Goal: Find specific page/section: Find specific page/section

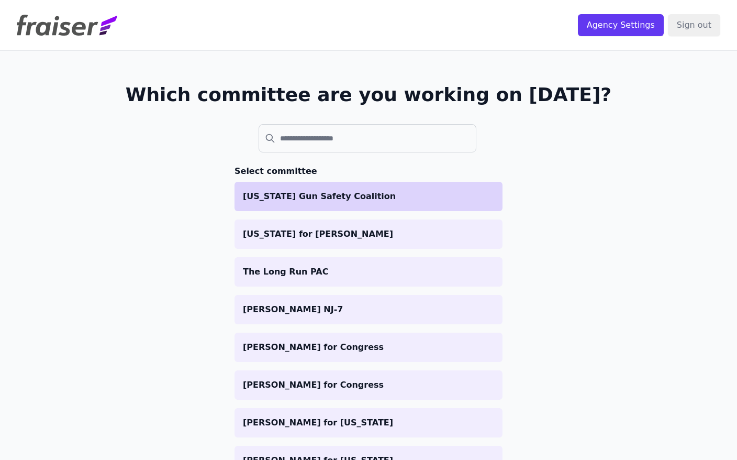
scroll to position [5, 0]
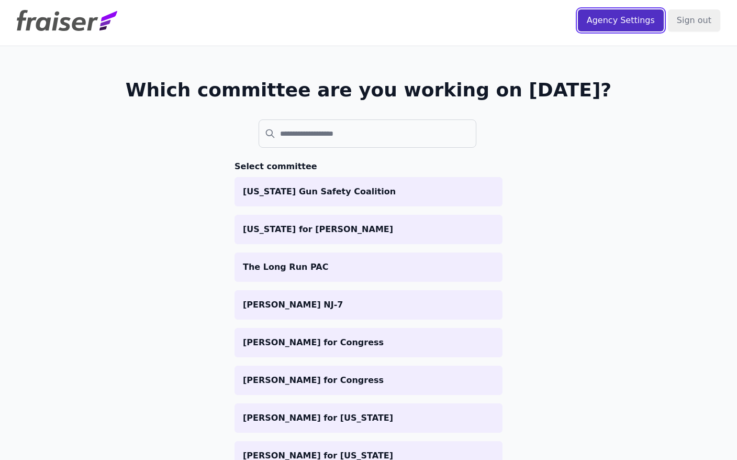
click at [611, 17] on input "Agency Settings" at bounding box center [621, 20] width 86 height 22
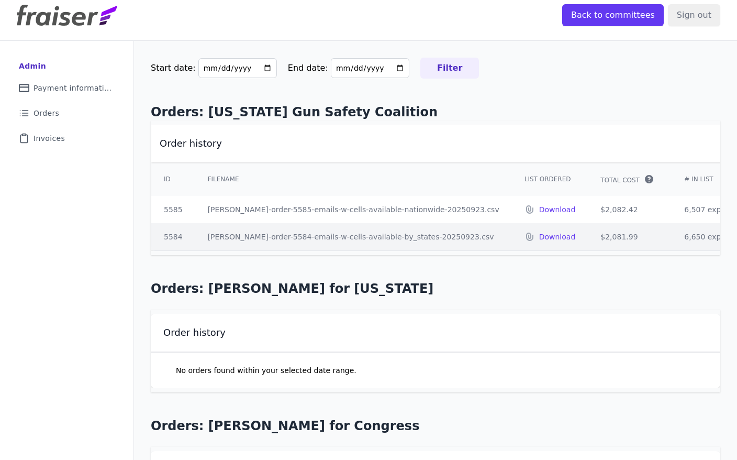
scroll to position [14, 0]
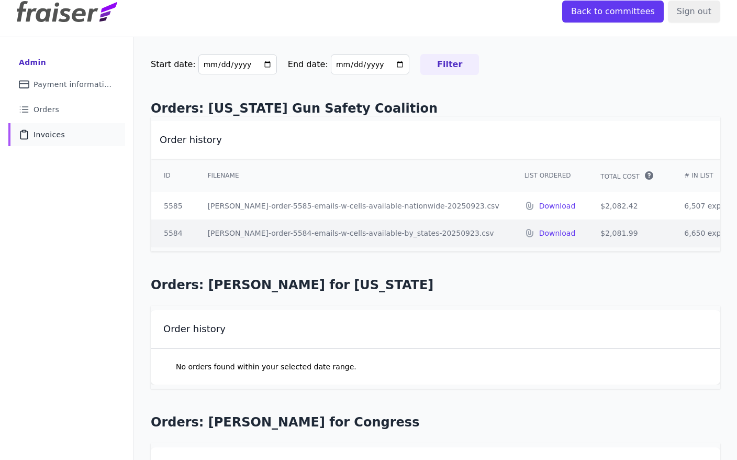
click at [47, 137] on span "Invoices" at bounding box center [49, 134] width 31 height 10
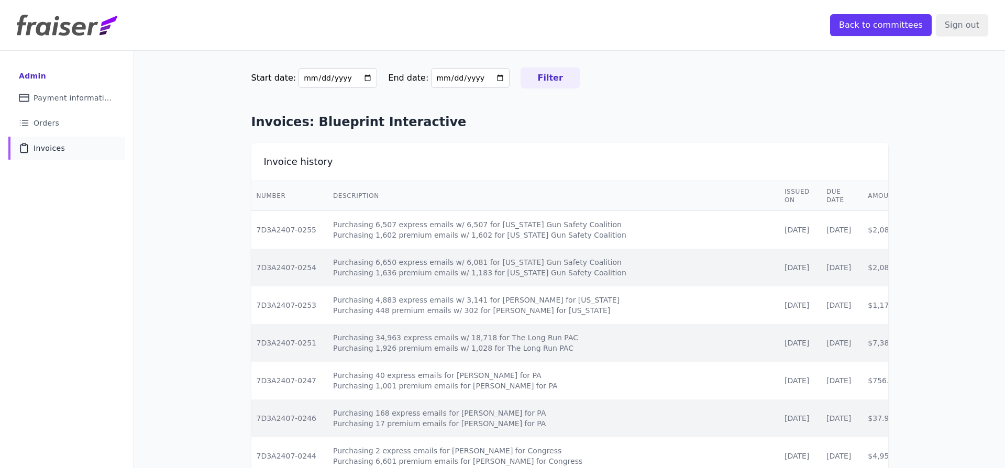
click at [737, 27] on input "Back to committees" at bounding box center [881, 25] width 102 height 22
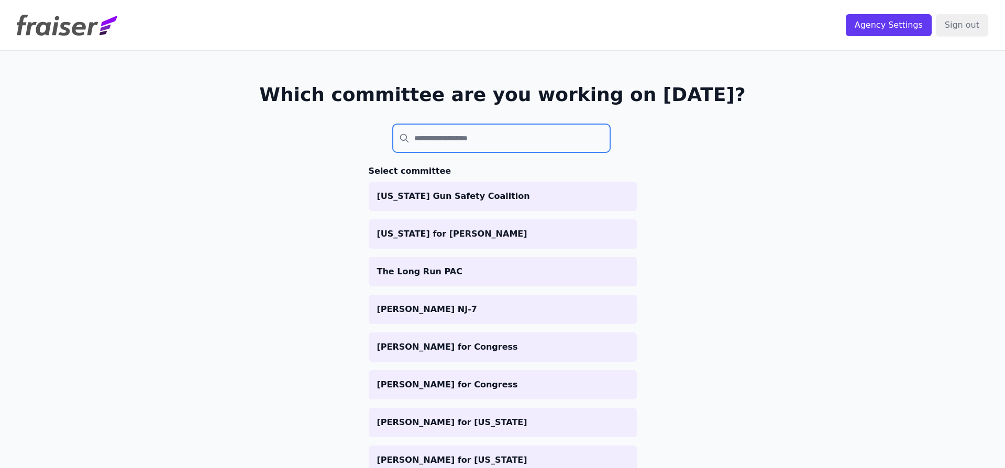
click at [485, 146] on input "search" at bounding box center [502, 138] width 218 height 28
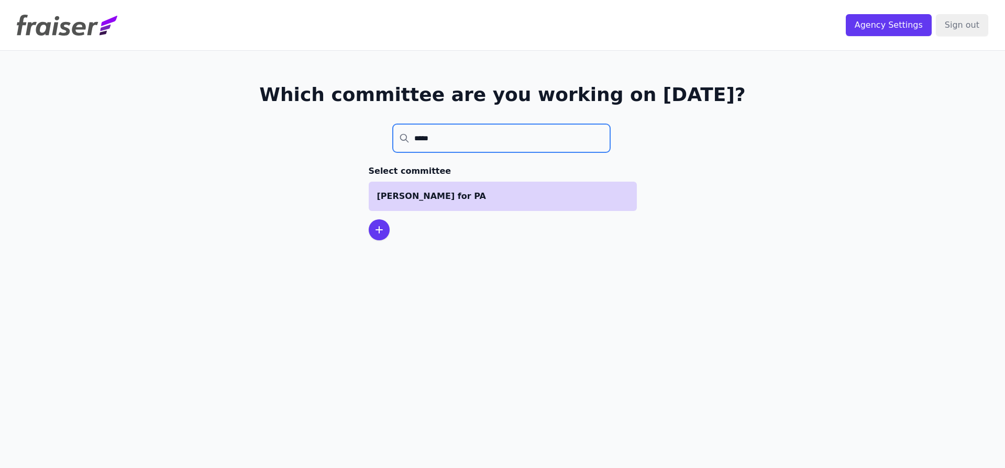
type input "*****"
click at [461, 202] on p "Carol for PA" at bounding box center [502, 196] width 251 height 13
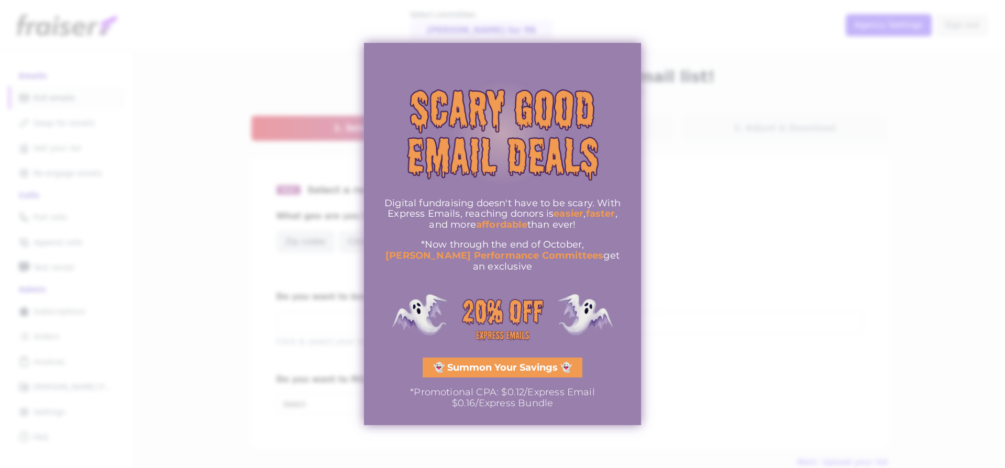
click at [683, 77] on div at bounding box center [502, 234] width 1005 height 468
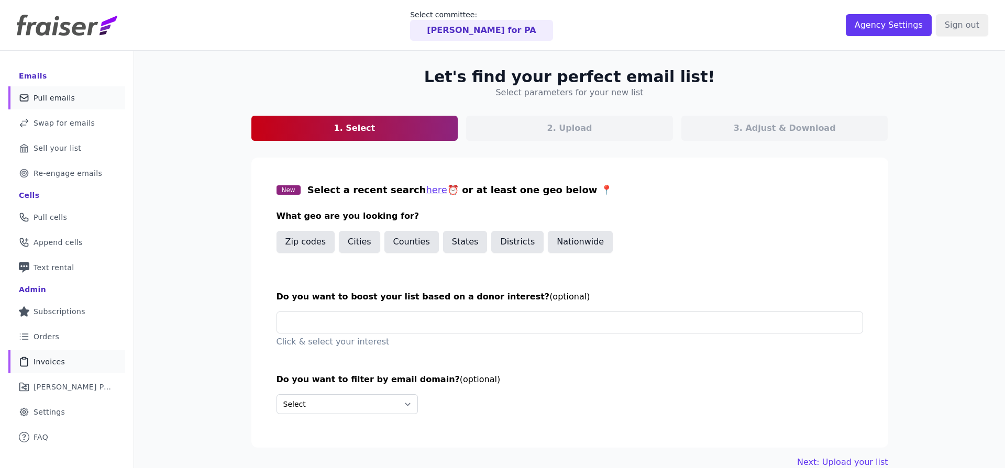
click at [47, 356] on link "Clipboard Icon Outline of a clipboard Invoices" at bounding box center [66, 361] width 117 height 23
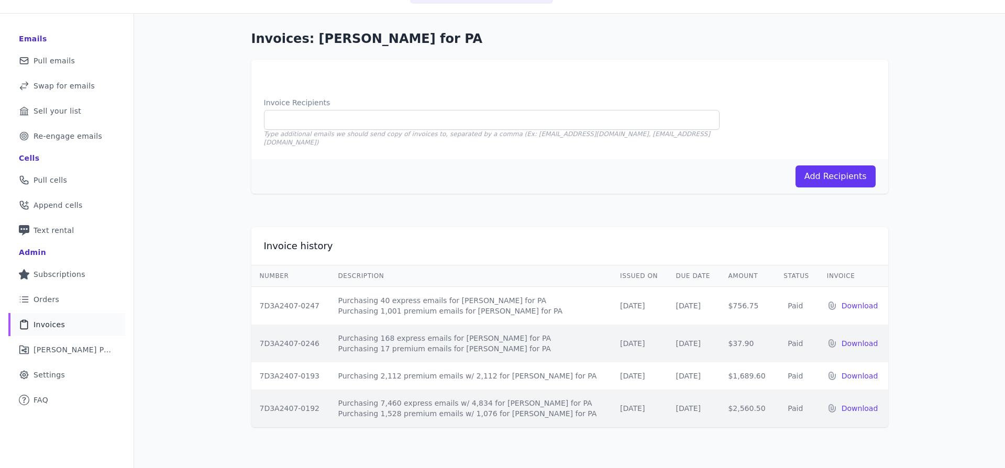
scroll to position [40, 0]
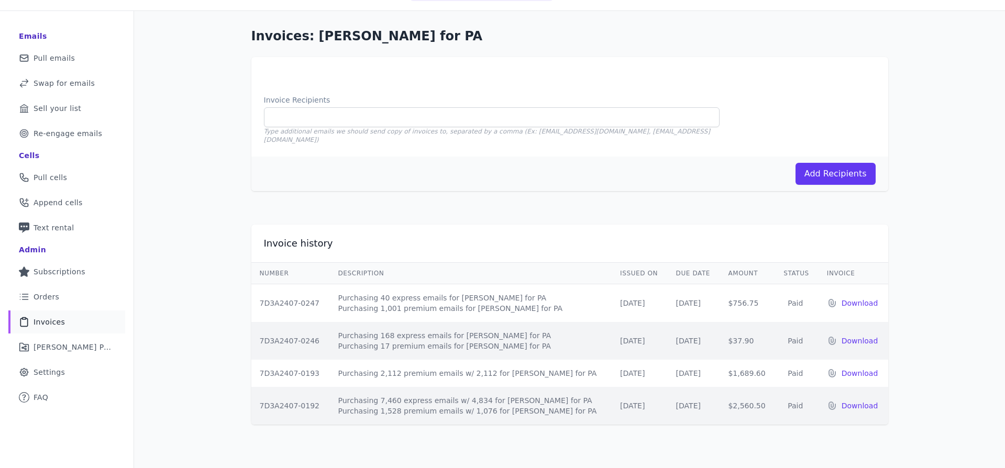
click at [330, 328] on td "7D3A2407-0246" at bounding box center [290, 341] width 79 height 38
drag, startPoint x: 350, startPoint y: 289, endPoint x: 450, endPoint y: 307, distance: 101.7
click at [450, 307] on td "Purchasing 40 express emails for Carol for PA Purchasing 1,001 premium emails f…" at bounding box center [471, 303] width 282 height 38
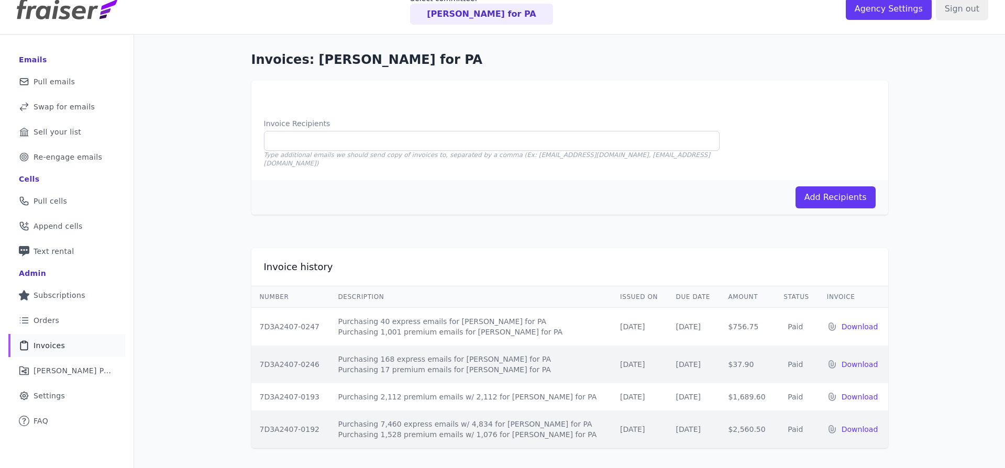
scroll to position [0, 0]
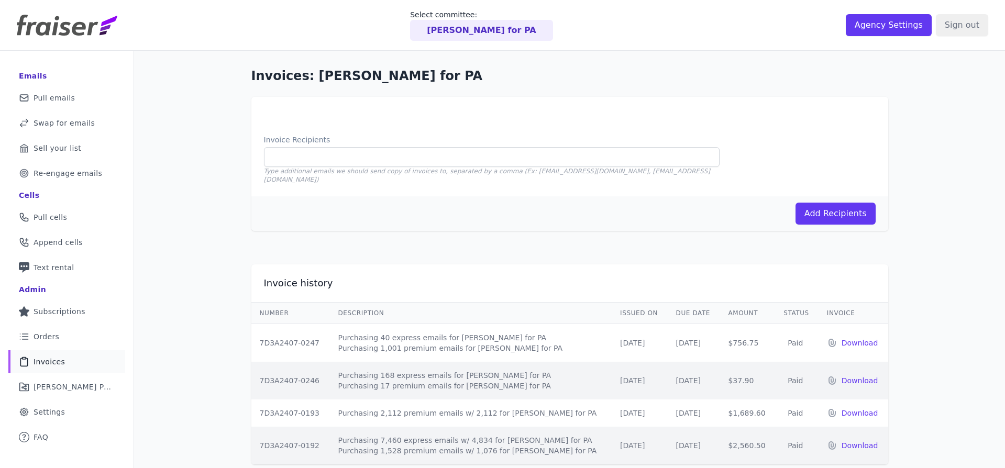
click at [462, 26] on p "[PERSON_NAME] for PA" at bounding box center [481, 30] width 109 height 13
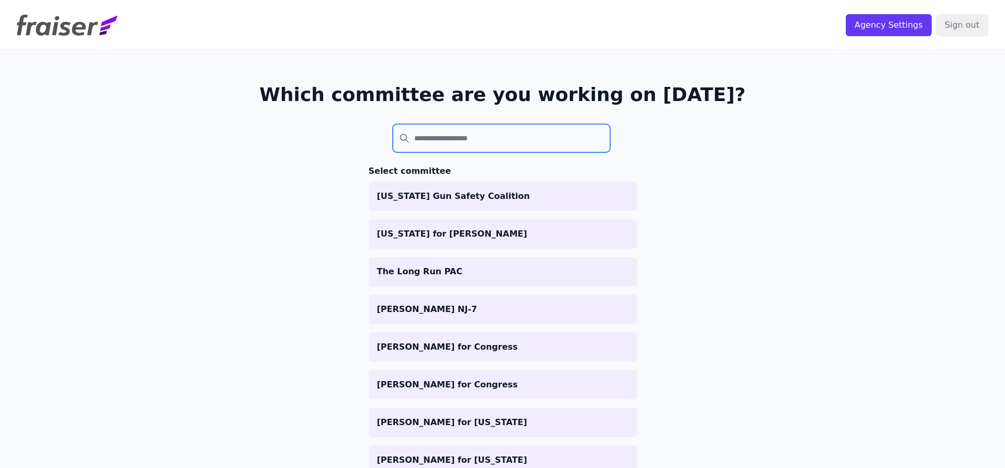
click at [438, 139] on input "search" at bounding box center [502, 138] width 218 height 28
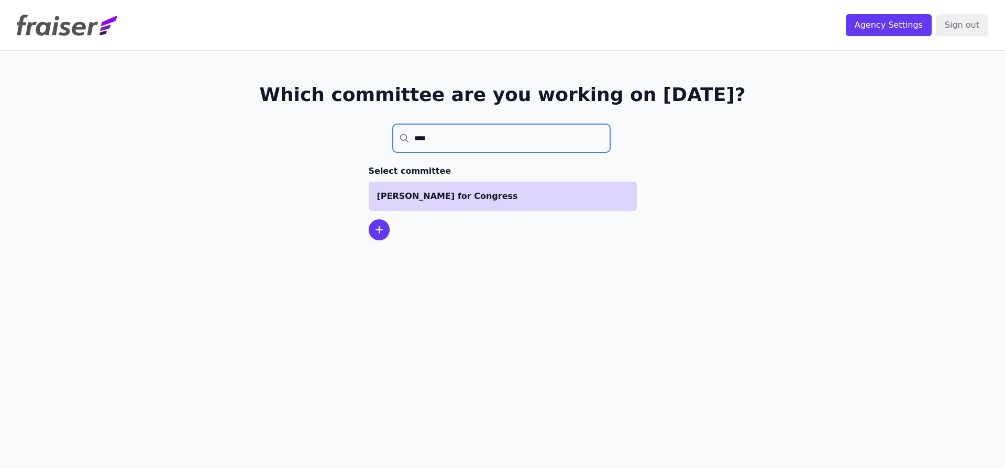
type input "****"
click at [440, 195] on p "[PERSON_NAME] for Congress" at bounding box center [502, 196] width 251 height 13
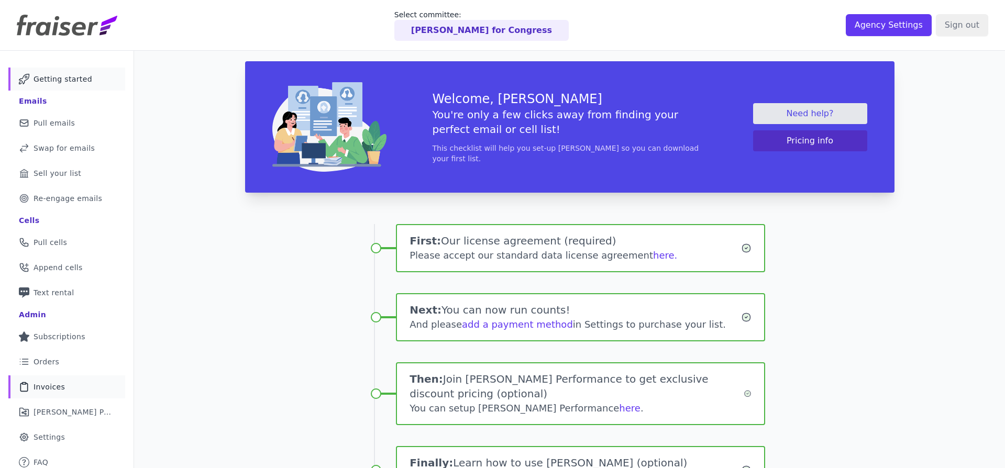
click at [58, 387] on span "Invoices" at bounding box center [49, 387] width 31 height 10
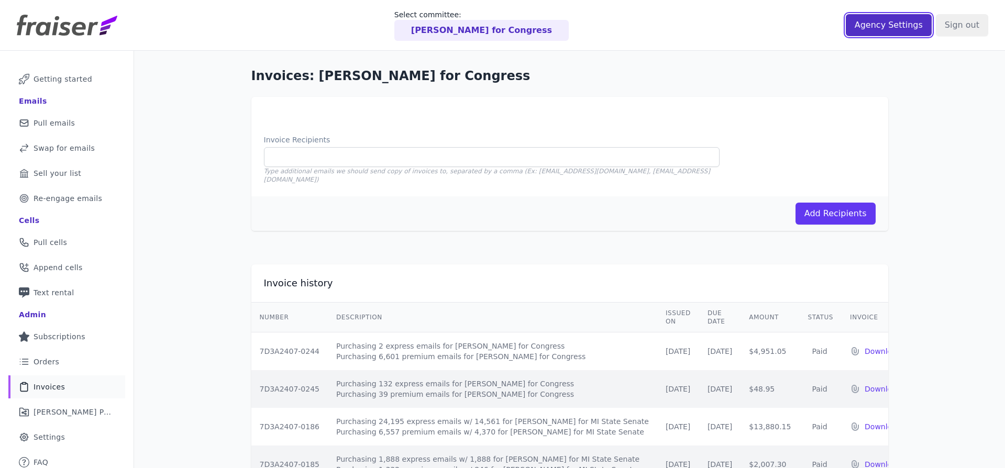
click at [873, 32] on input "Agency Settings" at bounding box center [889, 25] width 86 height 22
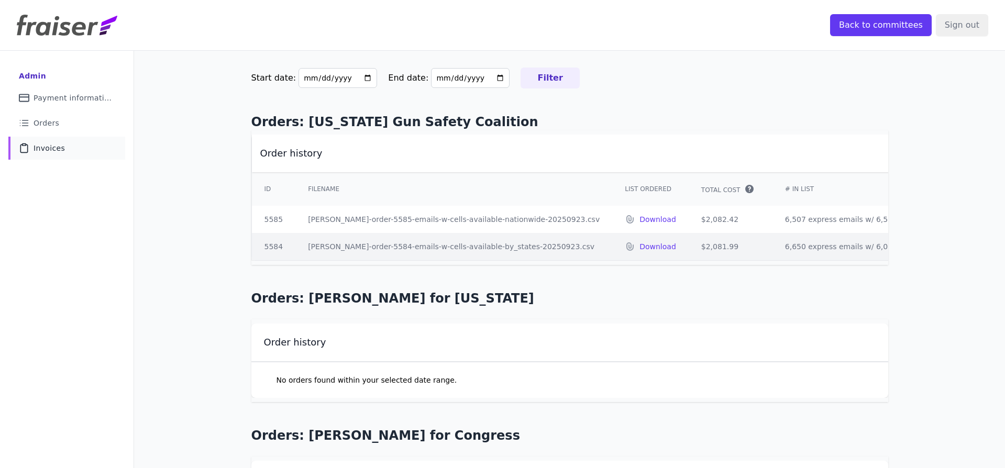
click at [52, 153] on link "Clipboard Icon Outline of a clipboard Invoices" at bounding box center [66, 148] width 117 height 23
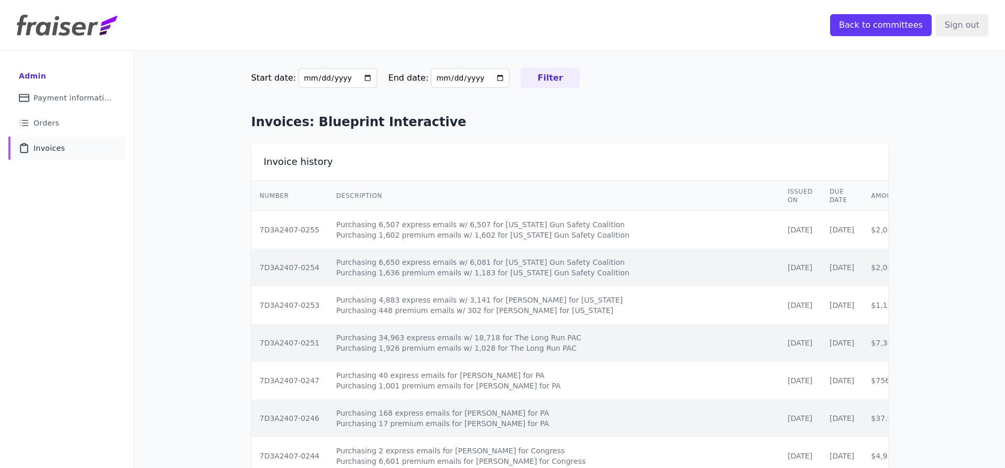
click at [520, 70] on input "Filter" at bounding box center [549, 78] width 59 height 21
click at [356, 75] on input "2025-06-24" at bounding box center [337, 78] width 79 height 20
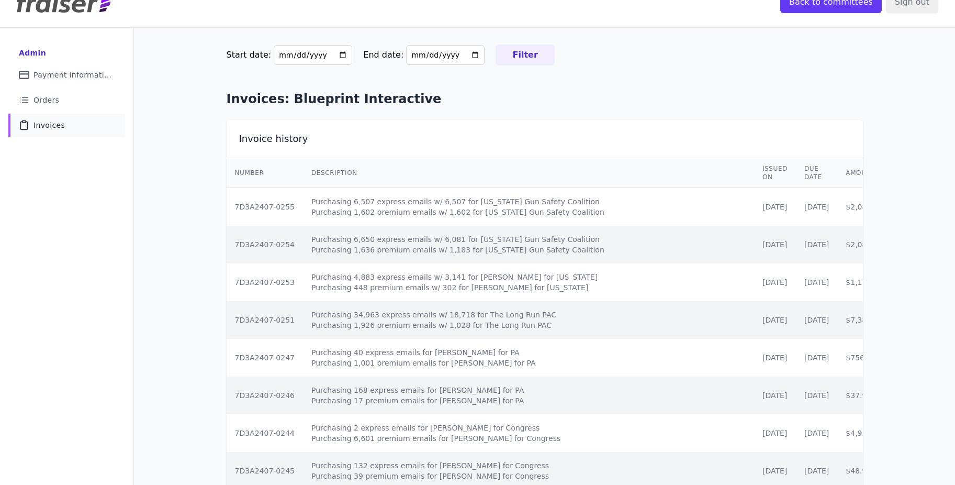
scroll to position [31, 0]
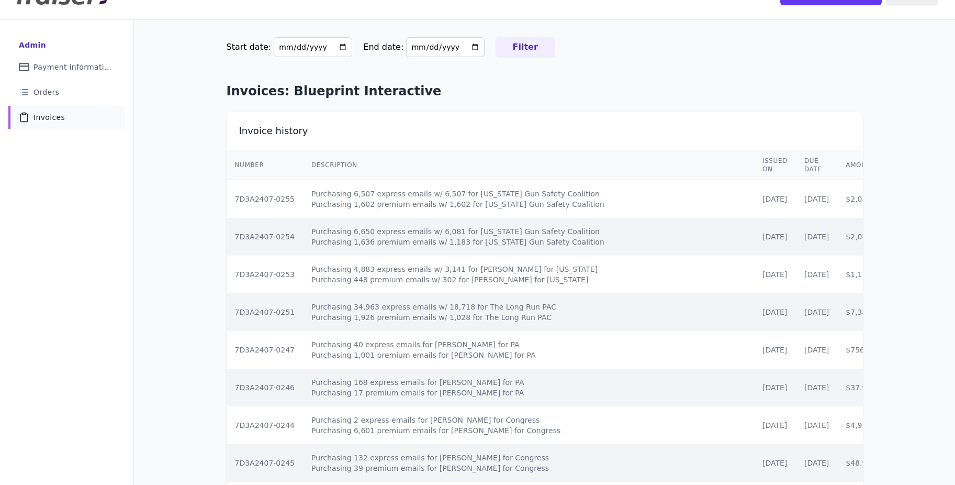
click at [696, 85] on h1 "Invoices: Blueprint Interactive" at bounding box center [545, 91] width 637 height 17
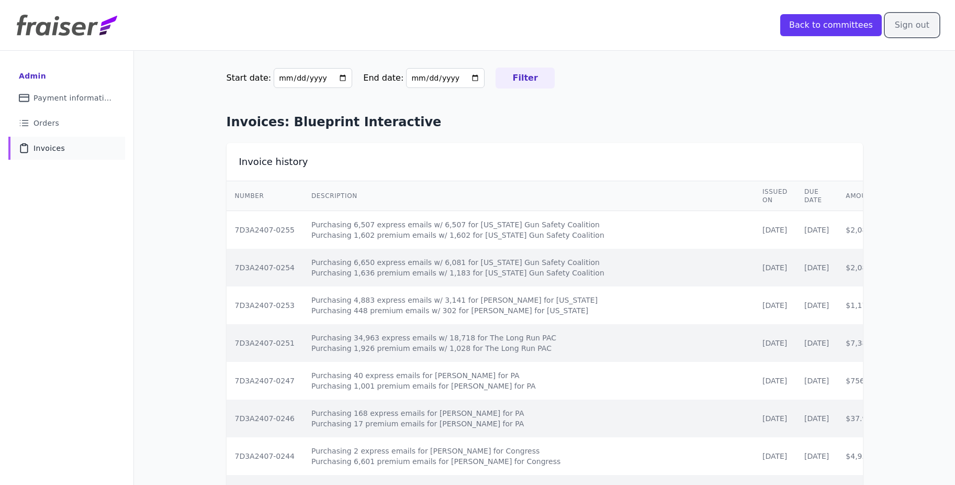
click at [916, 27] on input "Sign out" at bounding box center [912, 25] width 52 height 22
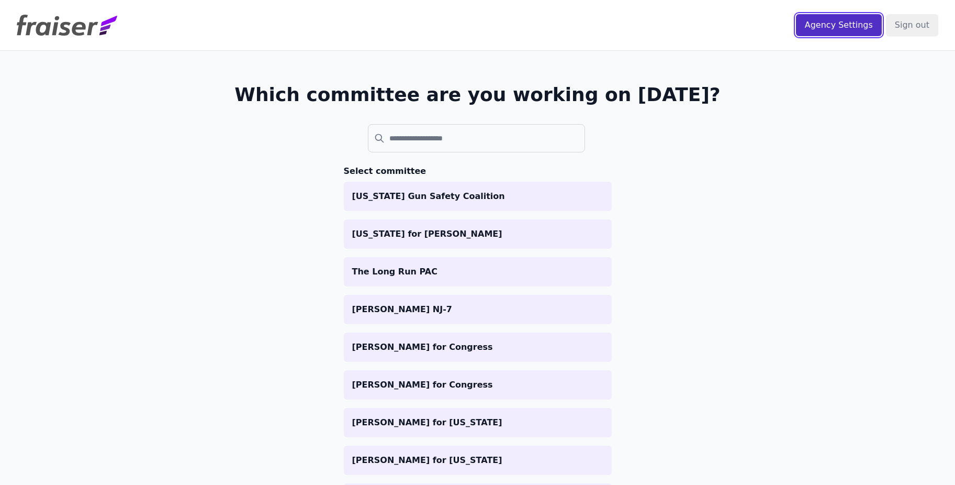
click at [828, 20] on input "Agency Settings" at bounding box center [839, 25] width 86 height 22
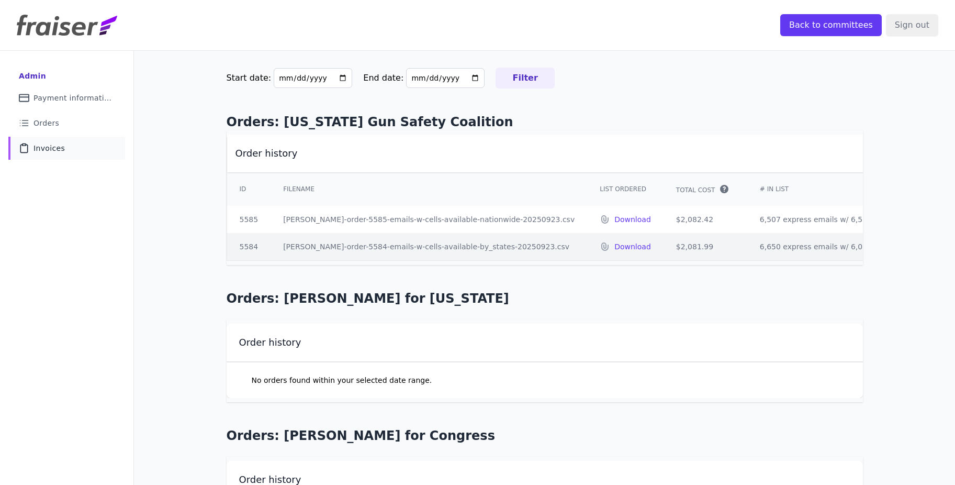
click at [53, 148] on span "Invoices" at bounding box center [49, 148] width 31 height 10
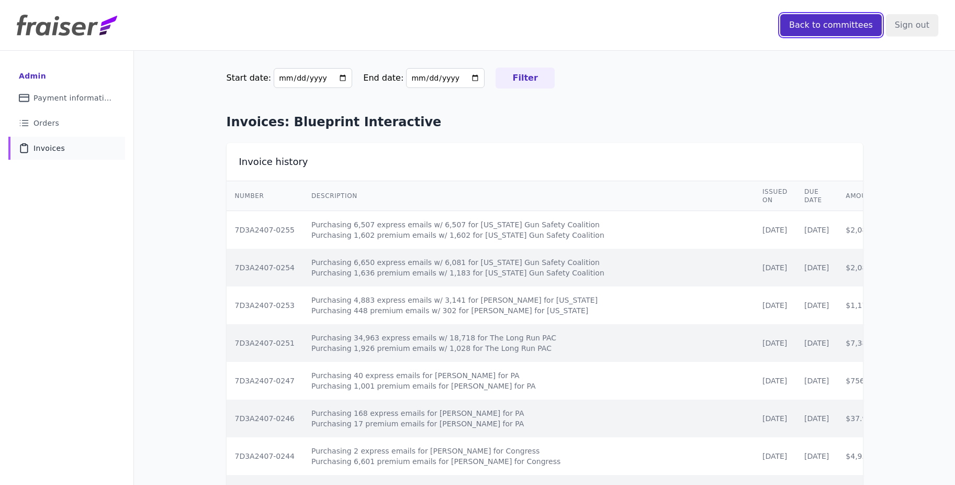
click at [796, 24] on input "Back to committees" at bounding box center [832, 25] width 102 height 22
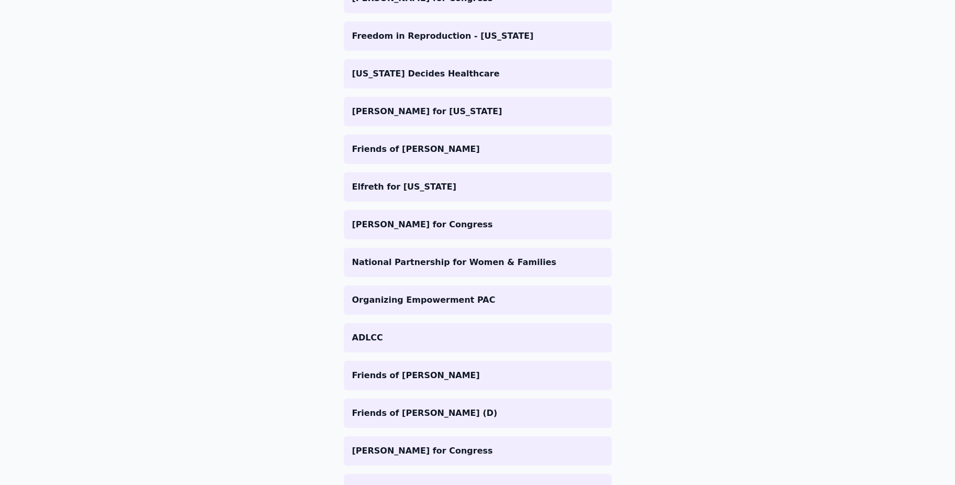
scroll to position [406, 0]
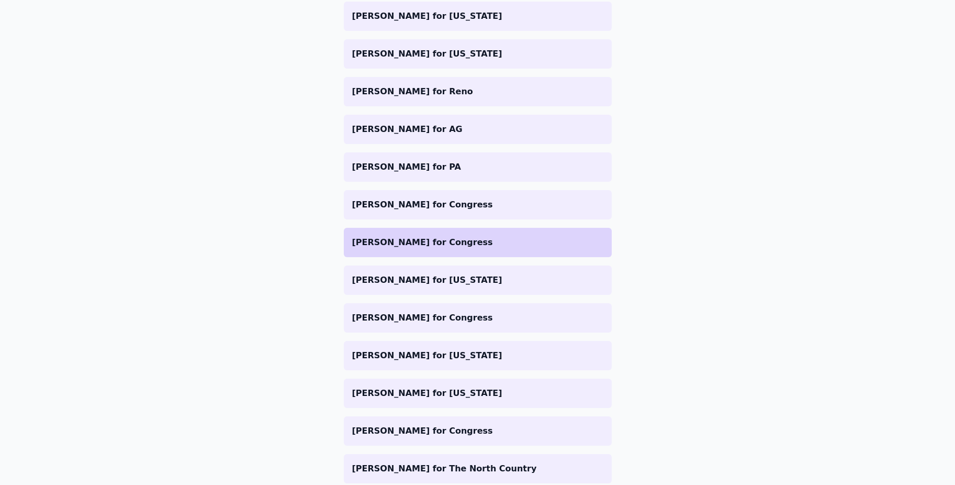
click at [451, 251] on li "[PERSON_NAME] for Congress" at bounding box center [478, 242] width 268 height 29
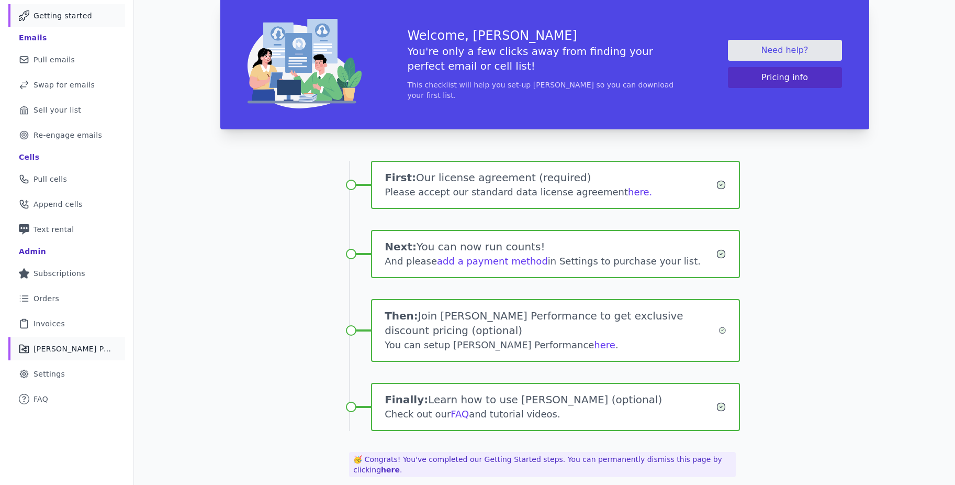
scroll to position [76, 0]
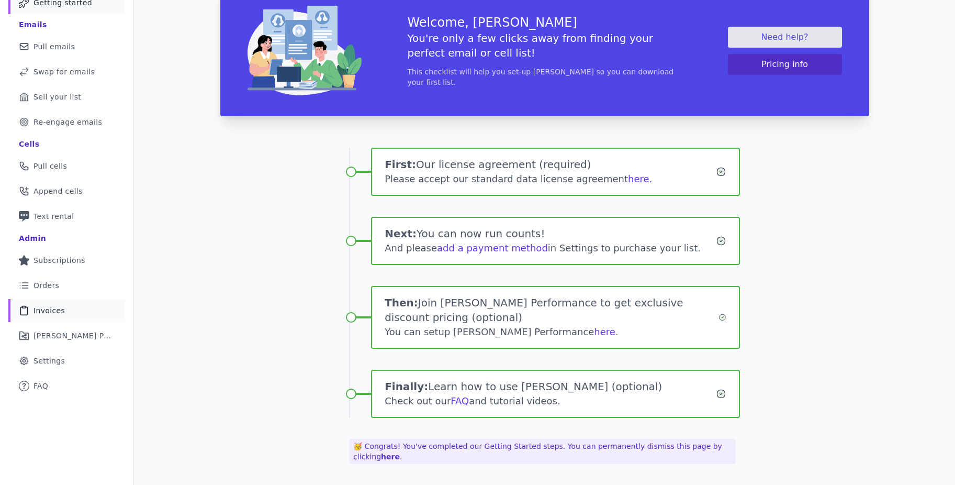
click at [64, 310] on link "Clipboard Icon Outline of a clipboard Invoices" at bounding box center [66, 310] width 117 height 23
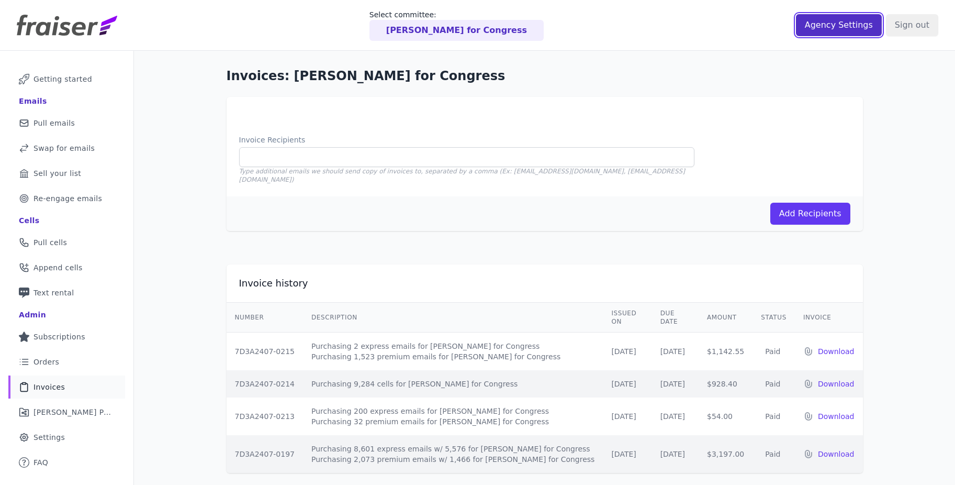
click at [827, 32] on input "Agency Settings" at bounding box center [839, 25] width 86 height 22
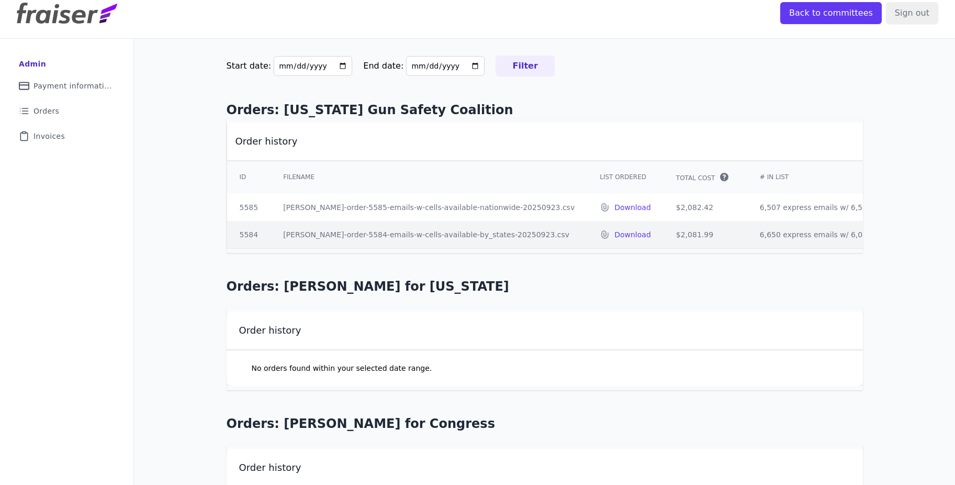
scroll to position [16, 0]
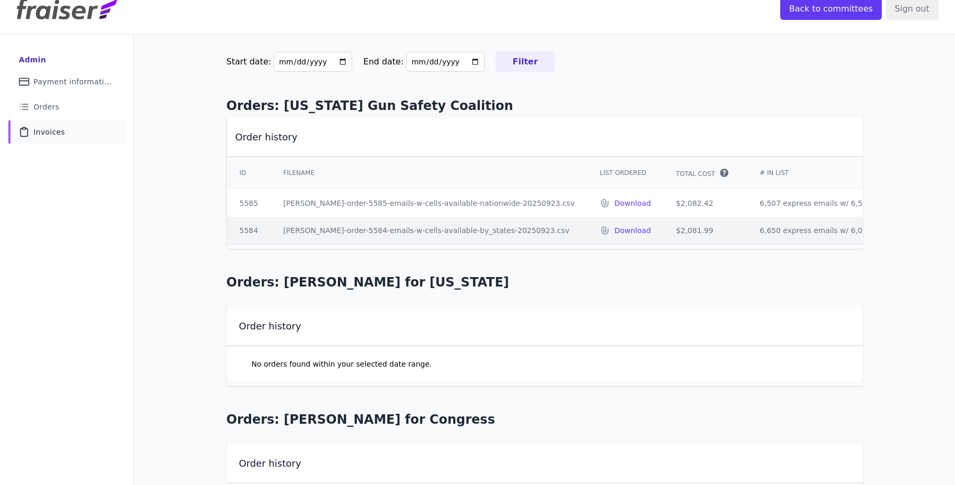
click at [48, 127] on span "Invoices" at bounding box center [49, 132] width 31 height 10
